Goal: Task Accomplishment & Management: Complete application form

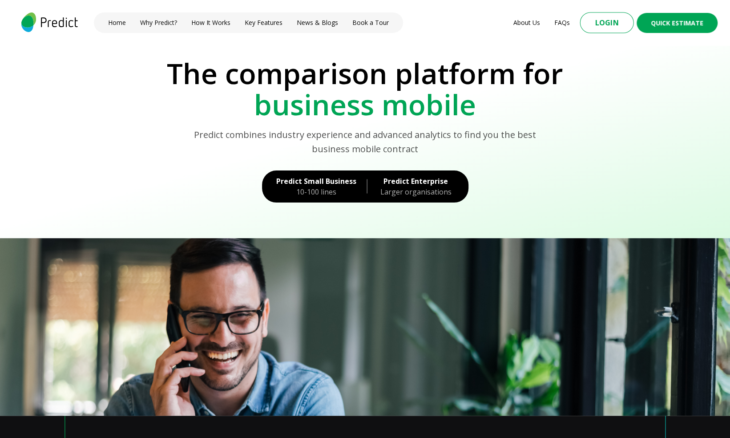
click at [619, 30] on button "Login" at bounding box center [607, 22] width 54 height 21
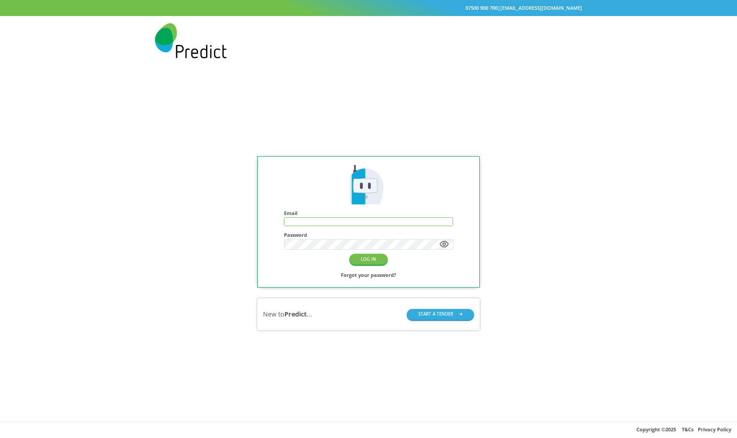
click at [320, 221] on input "text" at bounding box center [368, 222] width 168 height 8
type input "**********"
click at [355, 260] on button "LOG IN" at bounding box center [368, 259] width 38 height 11
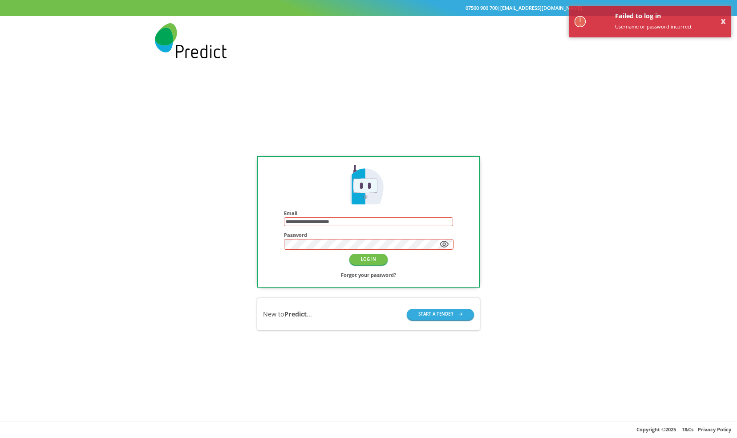
click at [252, 244] on div "**********" at bounding box center [368, 243] width 267 height 214
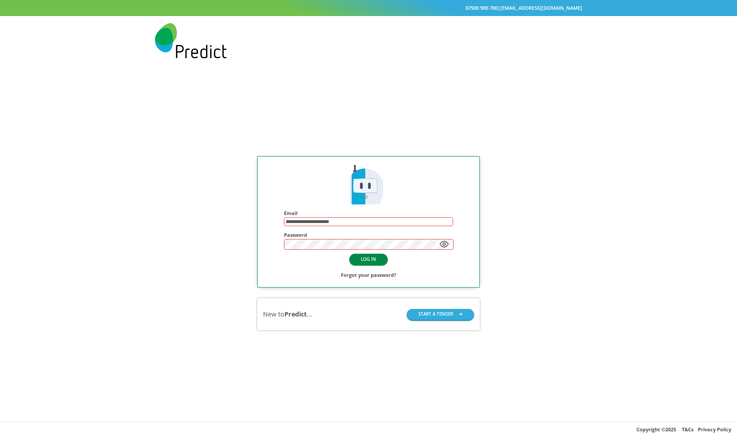
click at [373, 259] on button "LOG IN" at bounding box center [368, 259] width 38 height 11
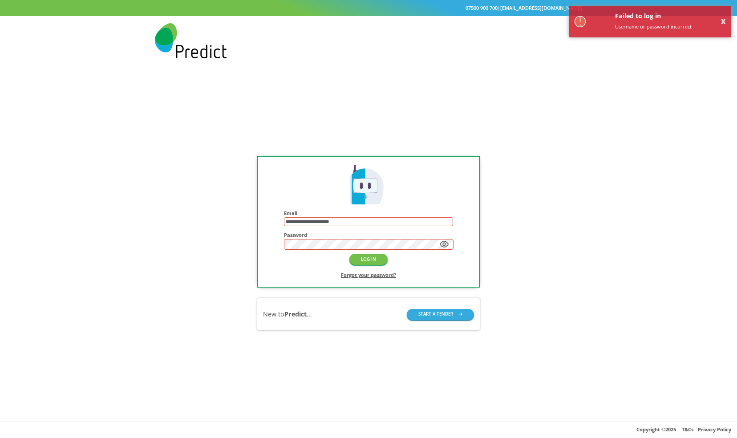
click at [357, 274] on h2 "Forgot your password?" at bounding box center [368, 274] width 55 height 9
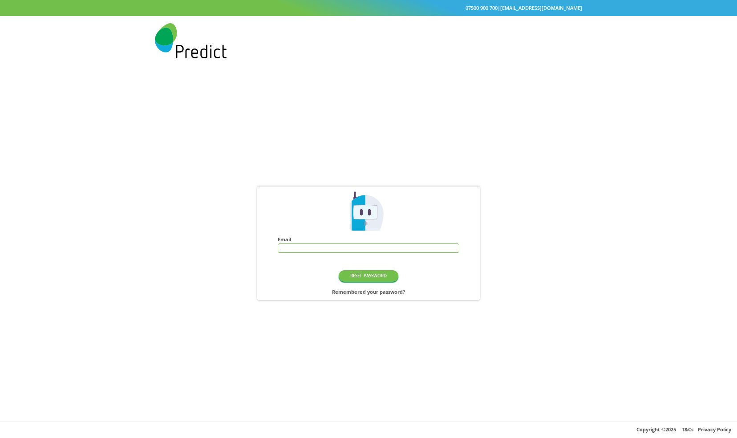
click at [316, 249] on input "text" at bounding box center [368, 248] width 181 height 8
type input "**********"
click at [353, 278] on button "RESET PASSWORD" at bounding box center [369, 275] width 60 height 11
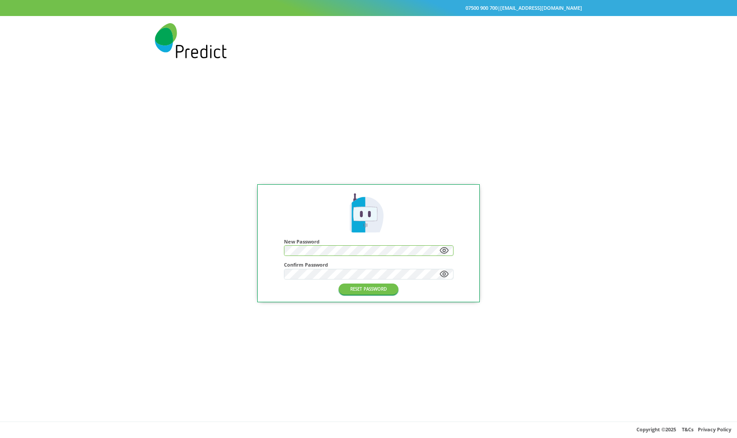
click at [444, 250] on icon at bounding box center [444, 250] width 9 height 9
click at [446, 274] on icon at bounding box center [444, 274] width 8 height 6
click at [384, 289] on button "RESET PASSWORD" at bounding box center [369, 288] width 60 height 11
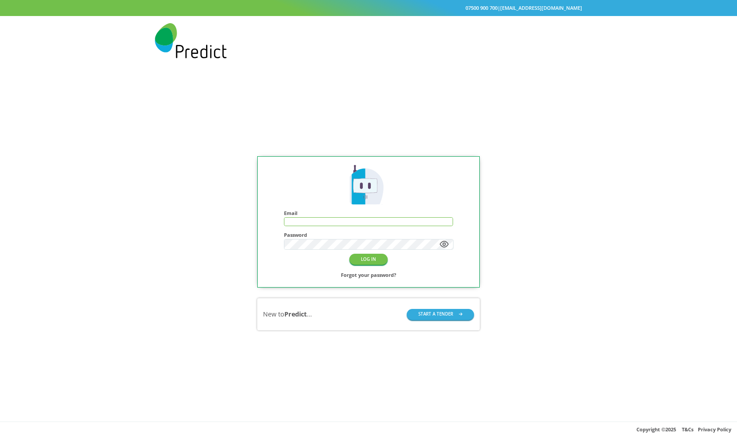
click at [319, 222] on input "text" at bounding box center [368, 222] width 168 height 8
type input "**********"
click at [359, 263] on button "LOG IN" at bounding box center [368, 259] width 38 height 11
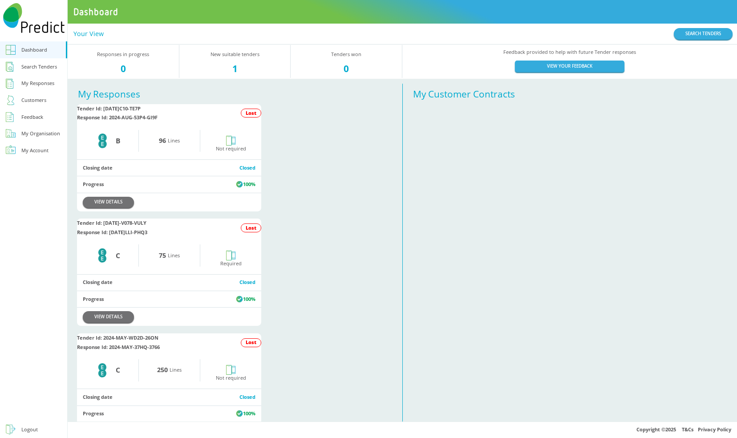
click at [235, 65] on div "1" at bounding box center [234, 68] width 111 height 9
click at [230, 69] on div "1" at bounding box center [234, 68] width 111 height 9
click at [38, 66] on div "Search Tenders" at bounding box center [39, 66] width 36 height 9
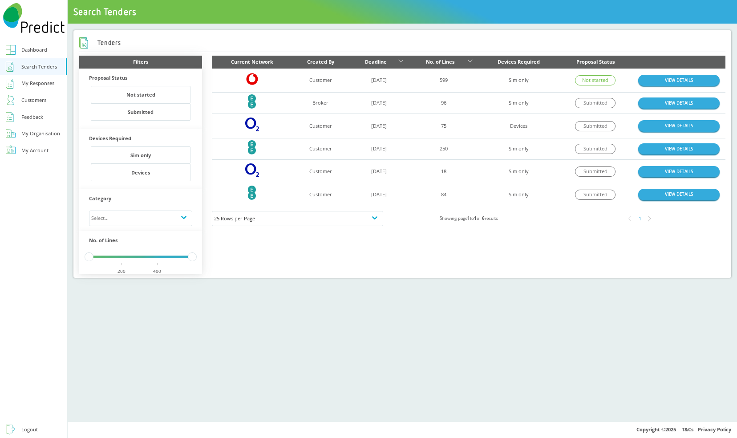
click at [33, 49] on div "Dashboard" at bounding box center [34, 49] width 26 height 9
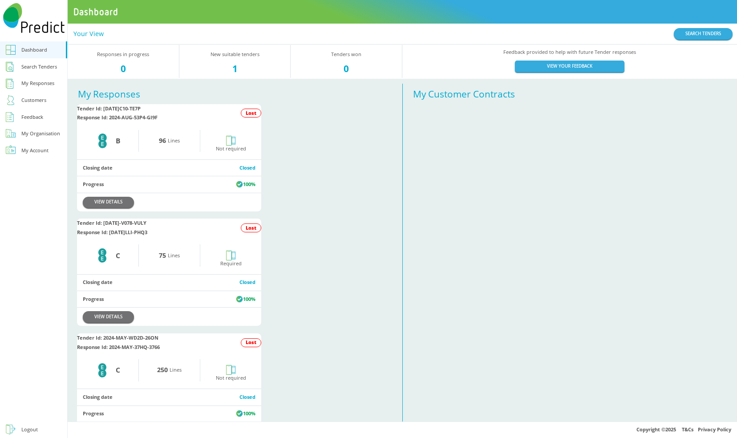
click at [233, 69] on div "1" at bounding box center [234, 68] width 111 height 9
click at [49, 65] on div "Search Tenders" at bounding box center [39, 66] width 36 height 9
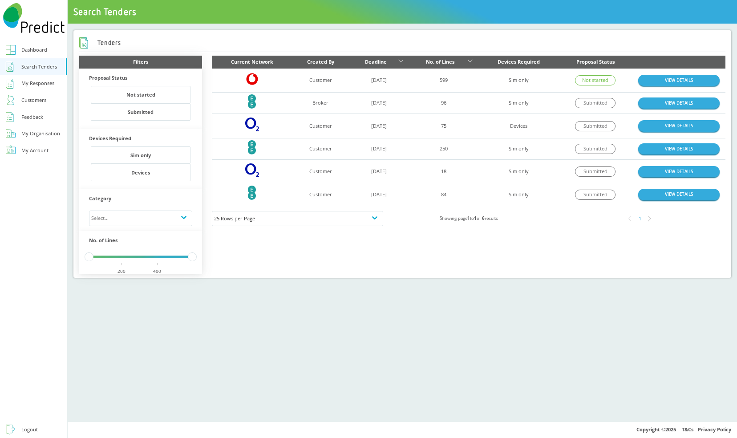
click at [660, 74] on td "VIEW DETAILS" at bounding box center [678, 81] width 93 height 24
click at [660, 79] on link "VIEW DETAILS" at bounding box center [678, 80] width 81 height 11
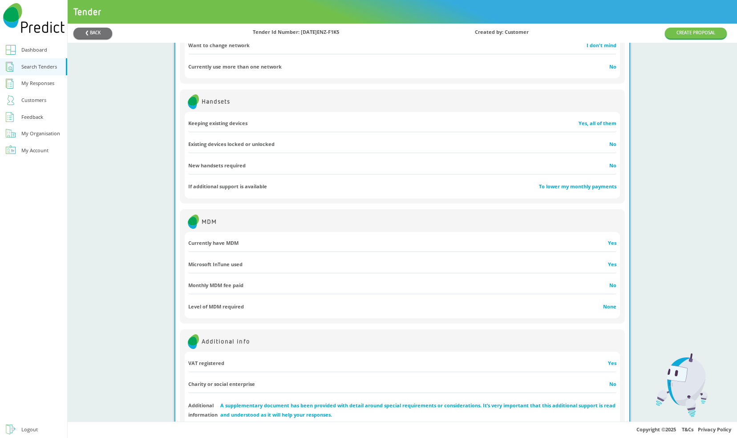
scroll to position [523, 0]
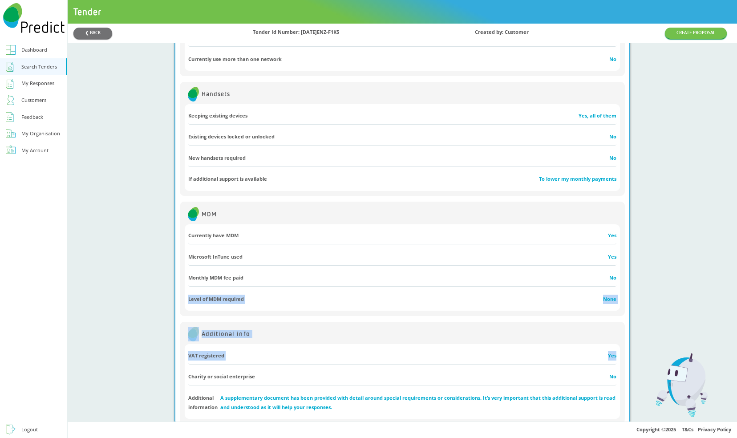
drag, startPoint x: 726, startPoint y: 345, endPoint x: 735, endPoint y: 278, distance: 68.3
click at [735, 278] on div "❮ BACK Tender Id Number: 2025-SEP-4ENZ-F1K5 Created by: Customer CREATE PROPOSA…" at bounding box center [402, 223] width 669 height 398
drag, startPoint x: 735, startPoint y: 278, endPoint x: 666, endPoint y: 206, distance: 99.4
click at [666, 206] on div "❮ BACK Tender Id Number: 2025-SEP-4ENZ-F1K5 Created by: Customer CREATE PROPOSA…" at bounding box center [402, 223] width 669 height 398
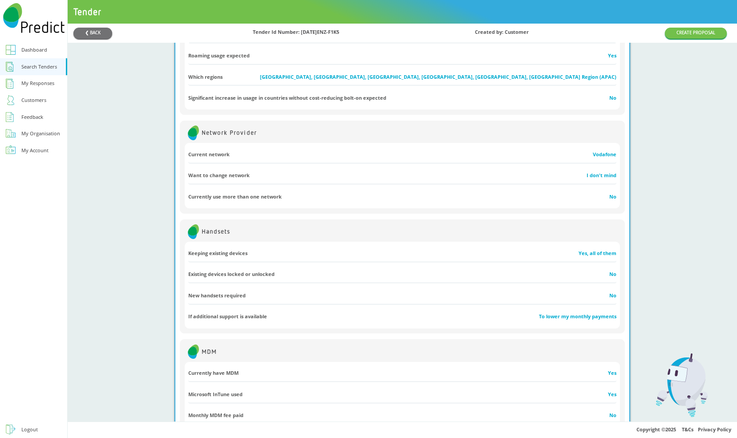
scroll to position [0, 0]
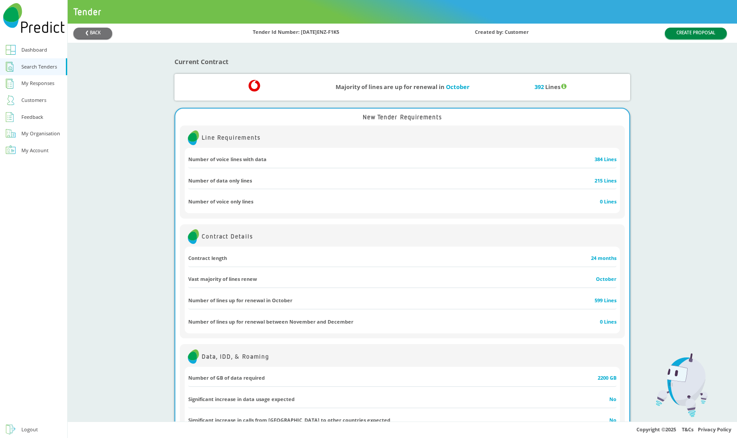
click at [678, 29] on button "CREATE PROPOSAL" at bounding box center [696, 33] width 62 height 11
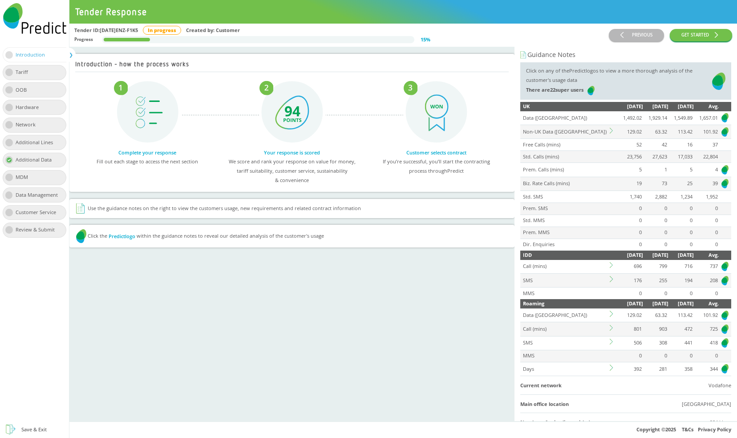
click at [83, 210] on icon at bounding box center [81, 208] width 12 height 12
click at [627, 40] on div "PREVIOUS GET STARTED" at bounding box center [670, 35] width 123 height 19
